Goal: Information Seeking & Learning: Learn about a topic

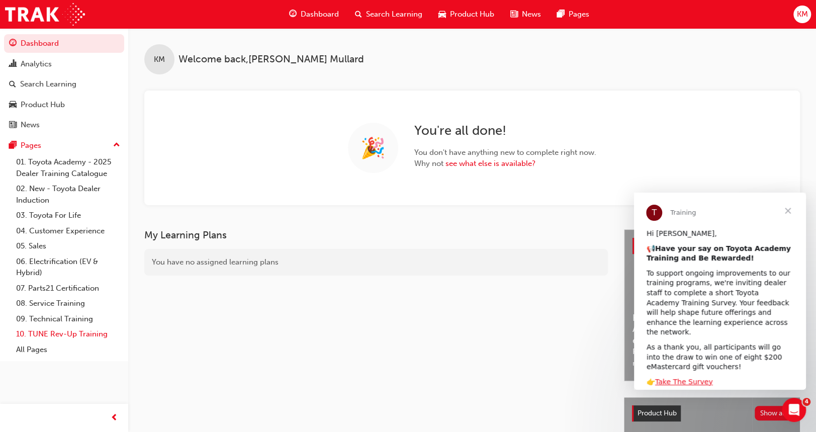
click at [64, 330] on link "10. TUNE Rev-Up Training" at bounding box center [68, 334] width 112 height 16
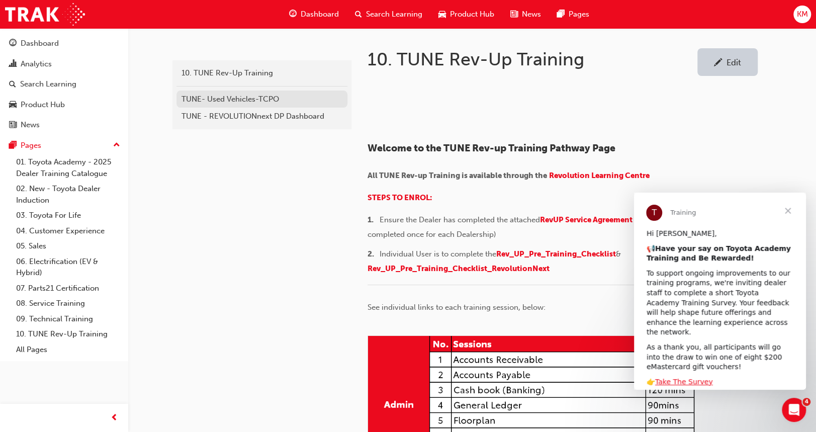
click at [233, 100] on div "TUNE- Used Vehicles-TCPO" at bounding box center [261, 100] width 161 height 12
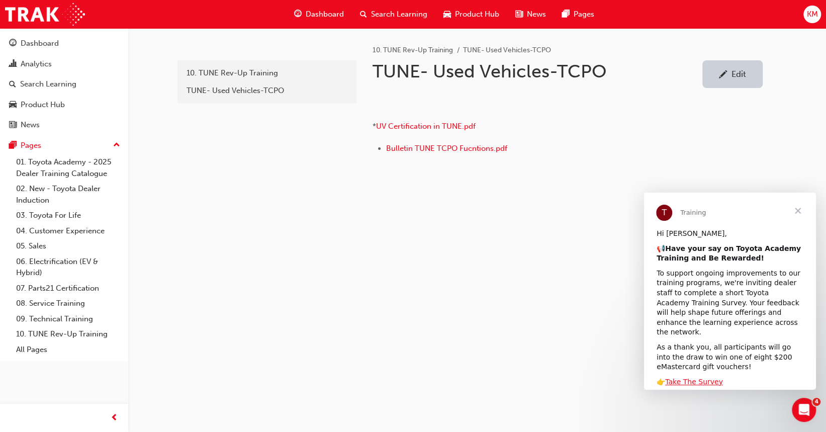
click at [797, 206] on span "Close" at bounding box center [798, 211] width 36 height 36
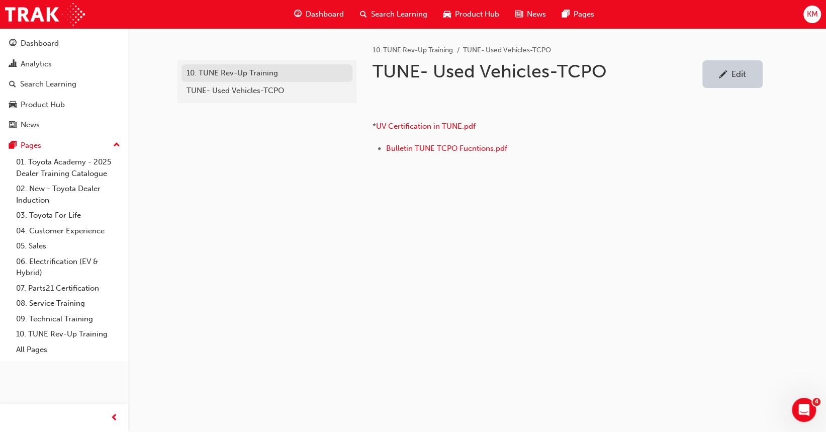
click at [231, 72] on div "10. TUNE Rev-Up Training" at bounding box center [267, 73] width 161 height 12
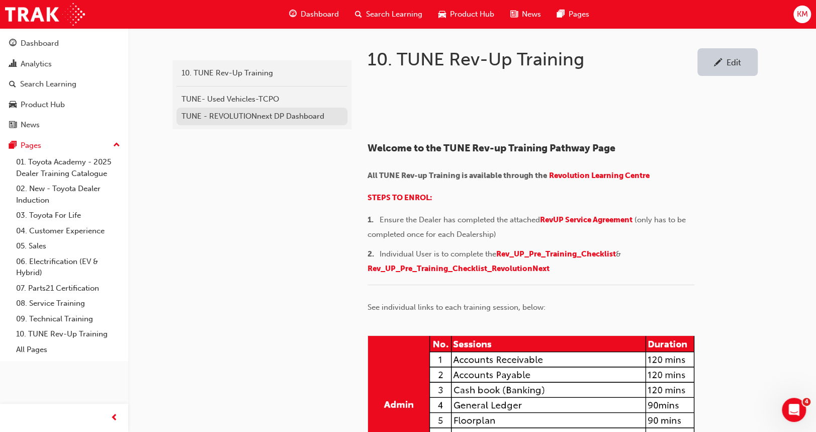
click at [239, 116] on div "TUNE - REVOLUTIONnext DP Dashboard" at bounding box center [261, 117] width 161 height 12
